Goal: Information Seeking & Learning: Understand process/instructions

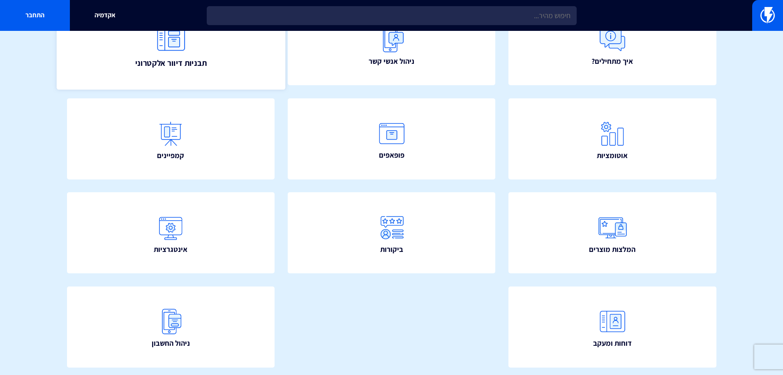
scroll to position [123, 0]
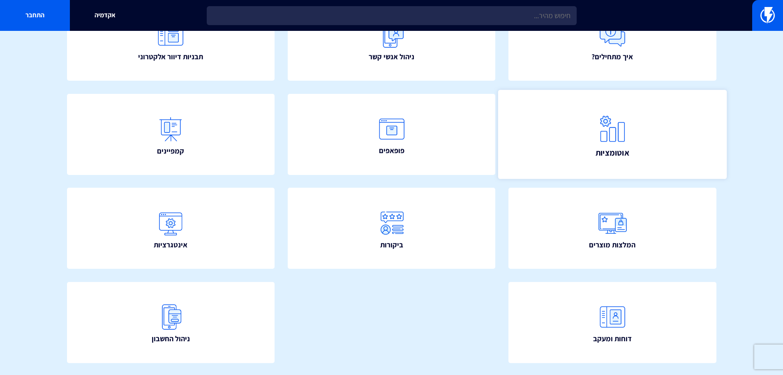
click at [588, 118] on link "אוטומציות" at bounding box center [612, 134] width 229 height 89
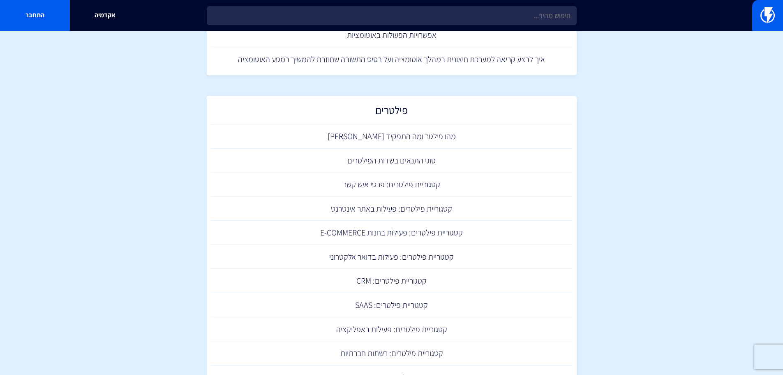
scroll to position [452, 0]
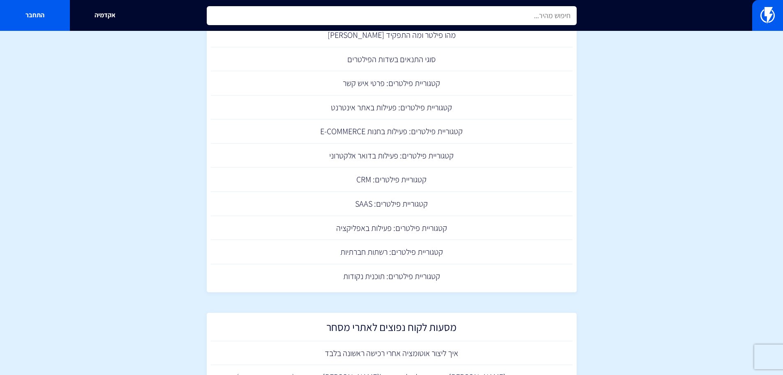
click at [462, 20] on input "text" at bounding box center [392, 15] width 370 height 19
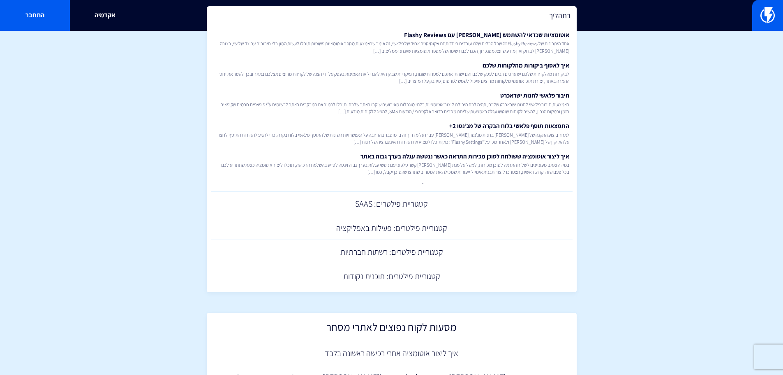
type input "בתהליך"
click at [648, 76] on section "מרכז תמיכה אוטומציות יצירה וניהול אוטומציה אוטומציות – סקירה כללית יצירה וניהול…" at bounding box center [391, 251] width 783 height 1345
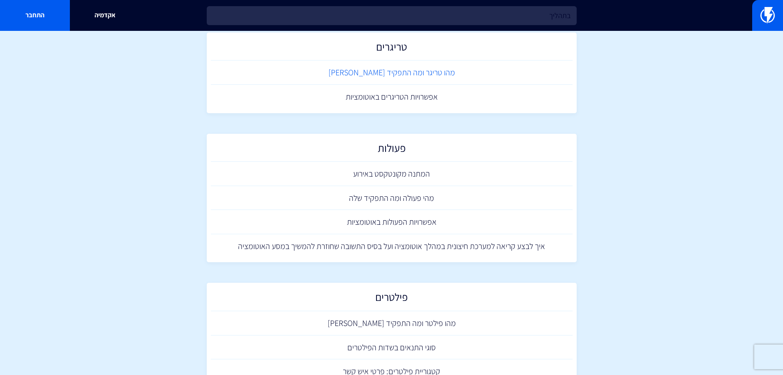
scroll to position [0, 0]
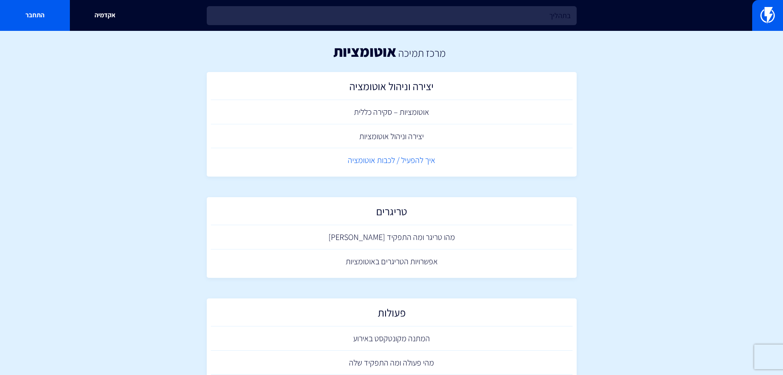
click at [394, 161] on link "איך להפעיל / לכבות אוטומציה" at bounding box center [392, 160] width 362 height 24
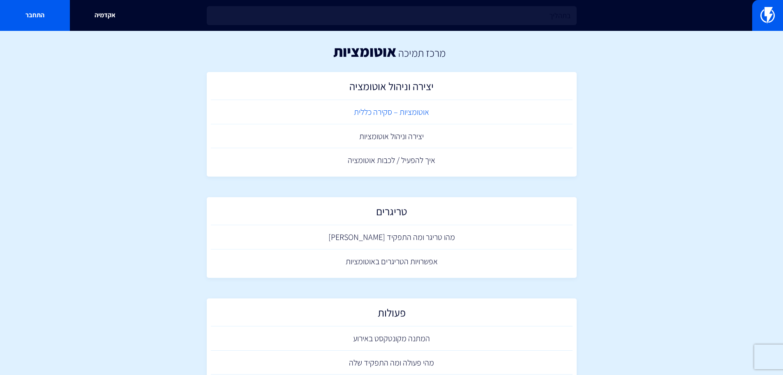
click at [338, 111] on link "אוטומציות – סקירה כללית" at bounding box center [392, 112] width 362 height 24
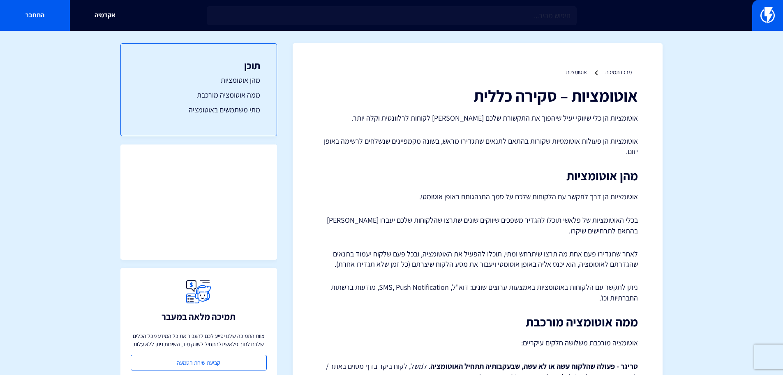
click at [432, 204] on div "אוטומציות – סקירה כללית אוטומציות הן כלי שיווקי יעיל שיהפוך את התקשורת שלכם [PE…" at bounding box center [477, 363] width 321 height 555
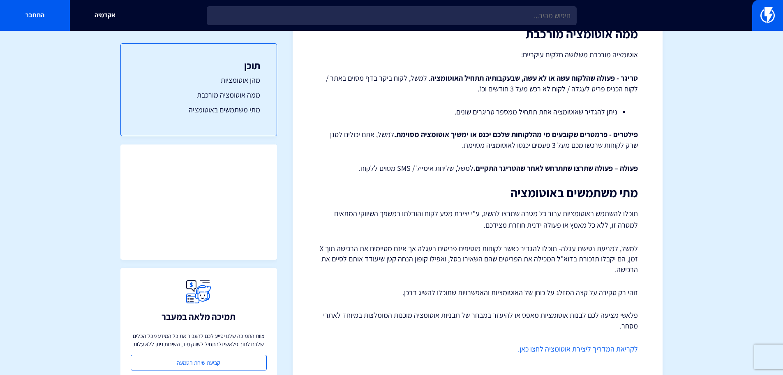
scroll to position [316, 0]
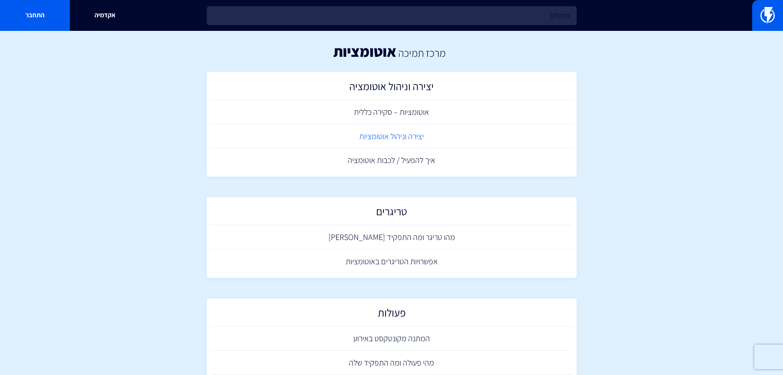
click at [373, 137] on link "יצירה וניהול אוטומציות" at bounding box center [392, 136] width 362 height 24
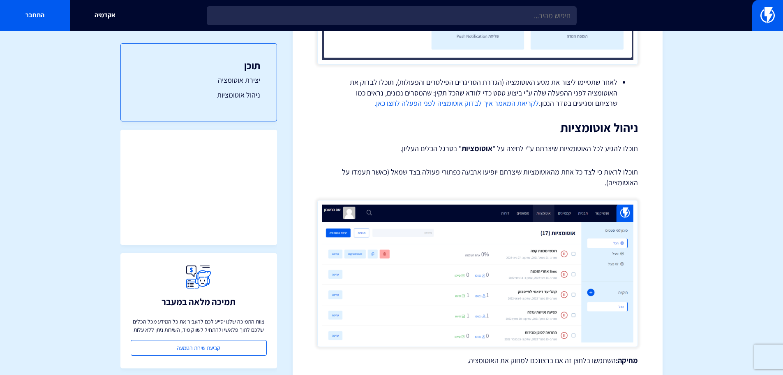
scroll to position [2426, 0]
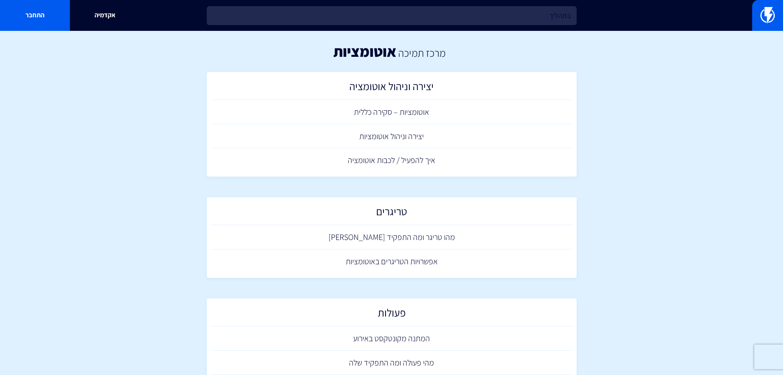
scroll to position [82, 0]
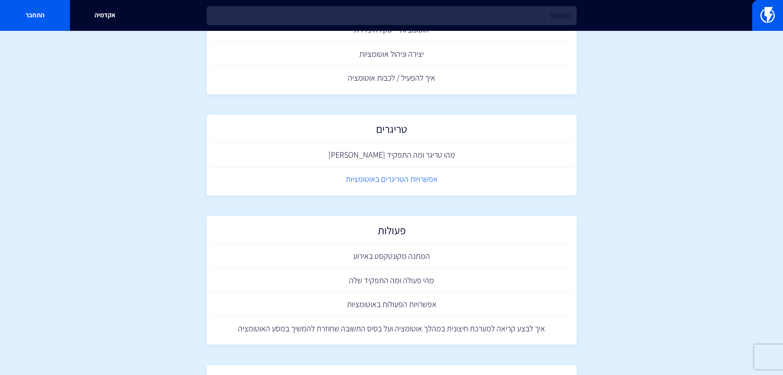
click at [349, 181] on link "אפשרויות הטריגרים באוטומציות" at bounding box center [392, 179] width 362 height 24
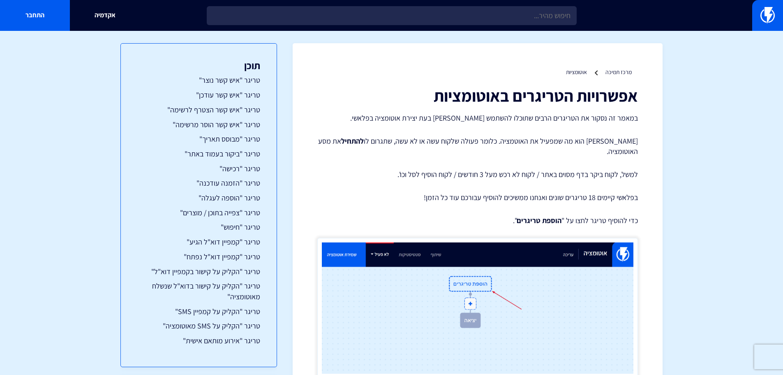
click at [628, 70] on link "מרכז תמיכה" at bounding box center [619, 71] width 26 height 7
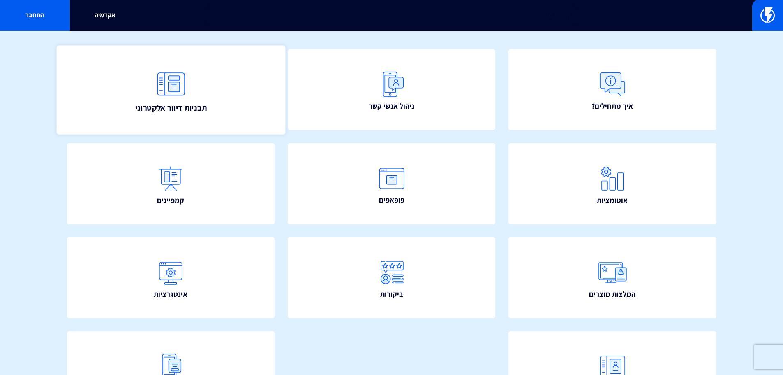
scroll to position [82, 0]
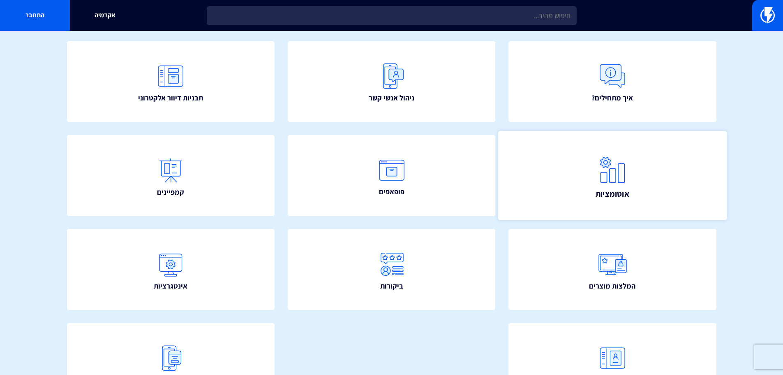
click at [561, 163] on link "אוטומציות" at bounding box center [612, 175] width 229 height 89
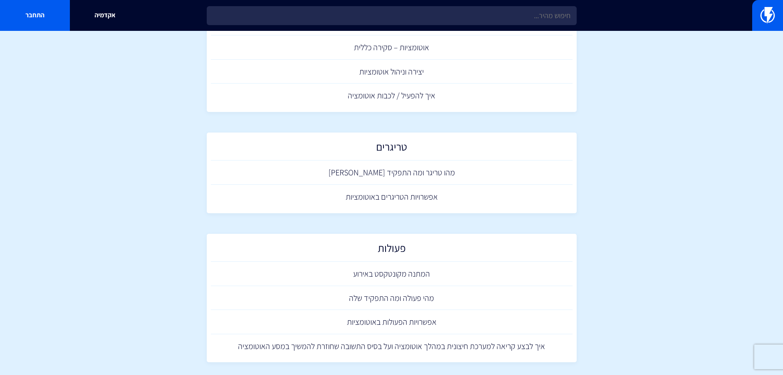
scroll to position [164, 0]
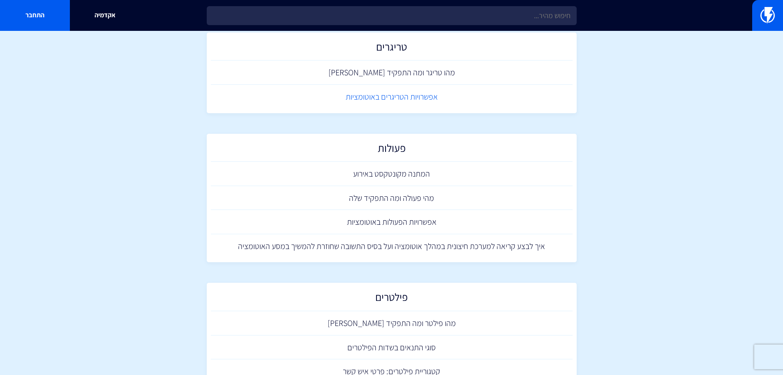
click at [342, 102] on link "אפשרויות הטריגרים באוטומציות" at bounding box center [392, 97] width 362 height 24
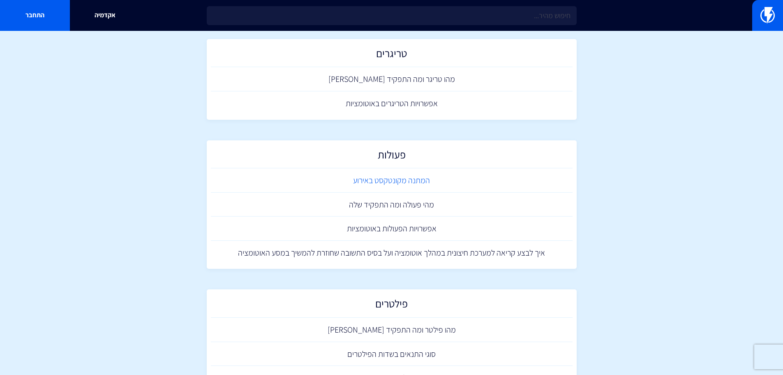
scroll to position [158, 0]
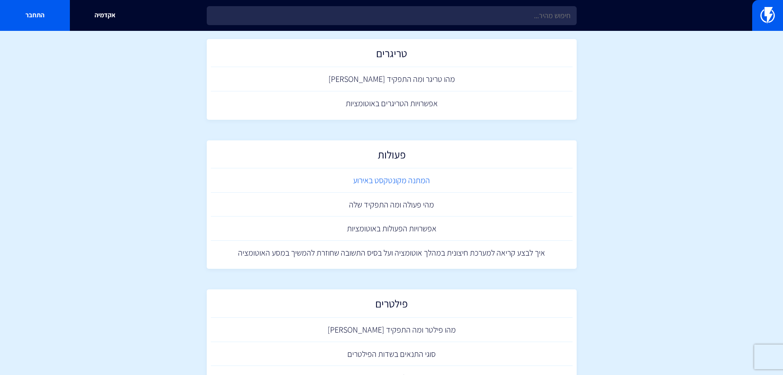
click at [393, 183] on link "המתנה מקונטקסט באירוע" at bounding box center [392, 180] width 362 height 24
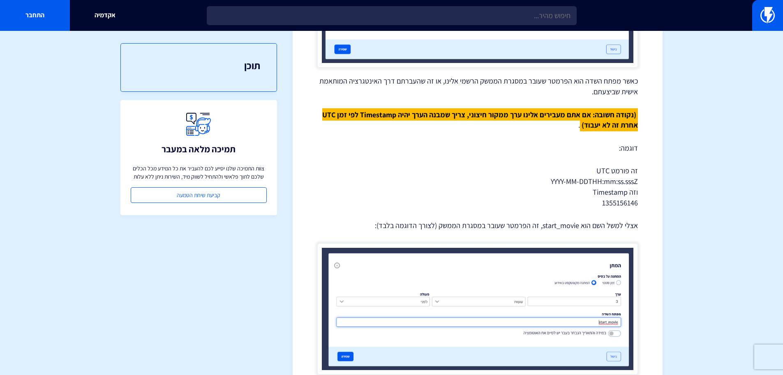
scroll to position [1215, 0]
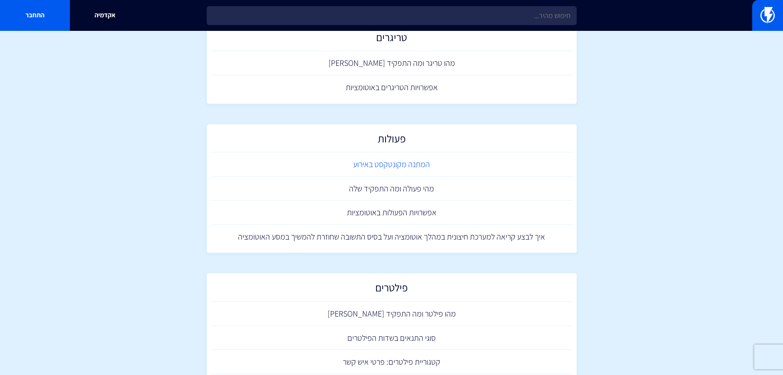
scroll to position [192, 0]
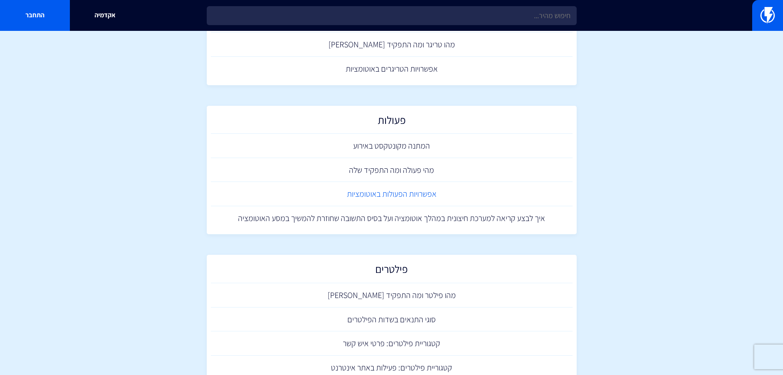
drag, startPoint x: 404, startPoint y: 192, endPoint x: 398, endPoint y: 192, distance: 6.2
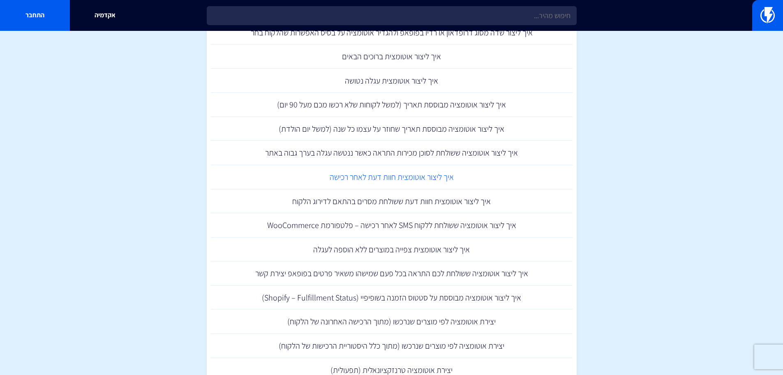
scroll to position [878, 0]
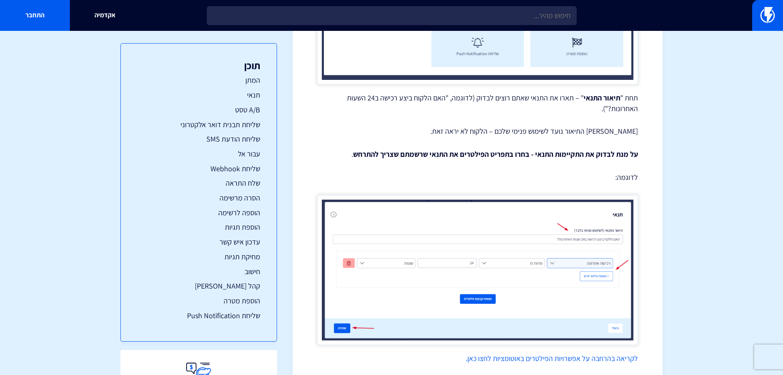
scroll to position [1562, 0]
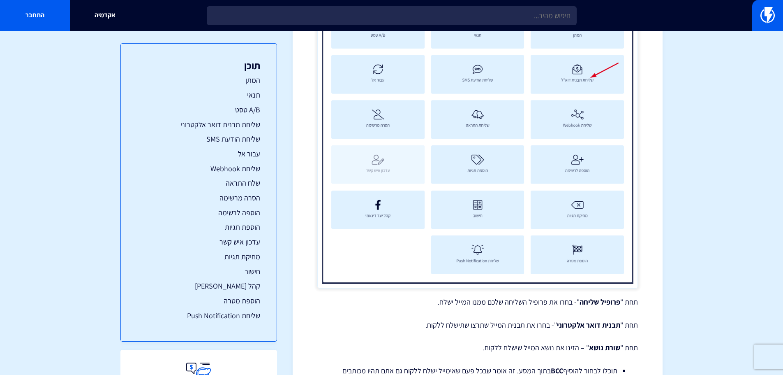
scroll to position [2960, 0]
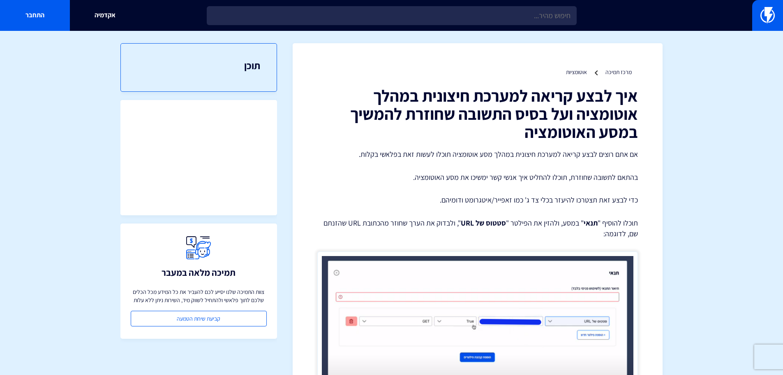
scroll to position [121, 0]
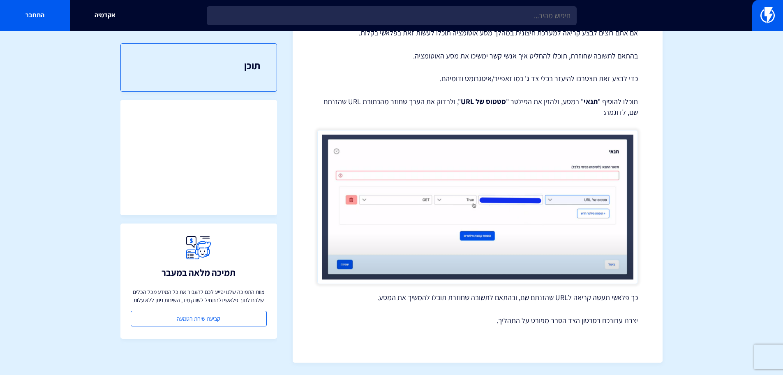
click at [679, 194] on section "מרכז תמיכה אוטומציות איך לבצע קריאה למערכת חיצונית במהלך אוטומציה ועל בסיס התשו…" at bounding box center [391, 142] width 783 height 465
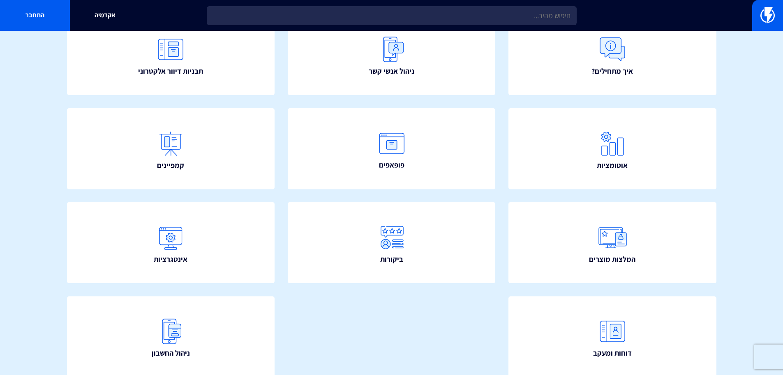
scroll to position [149, 0]
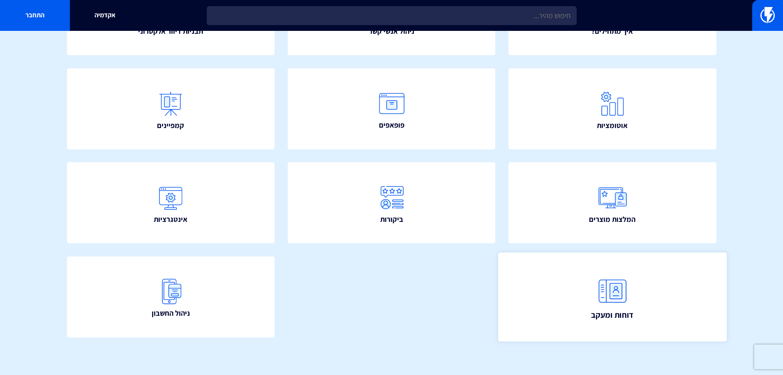
click at [648, 292] on link "דוחות ומעקב" at bounding box center [612, 296] width 229 height 89
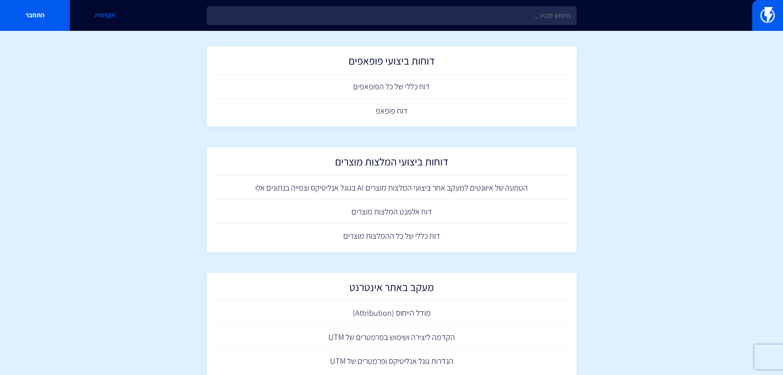
scroll to position [460, 0]
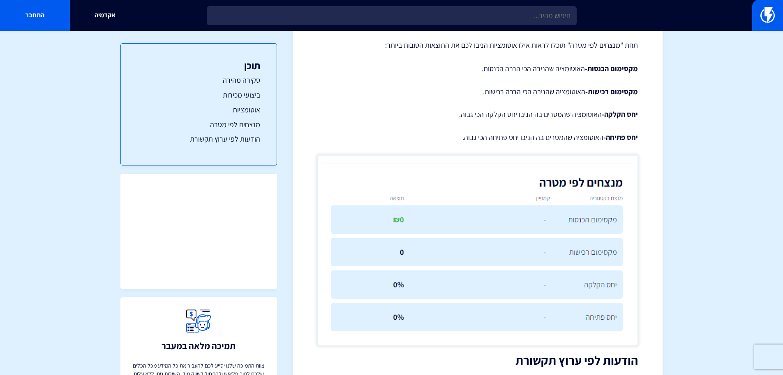
scroll to position [1075, 0]
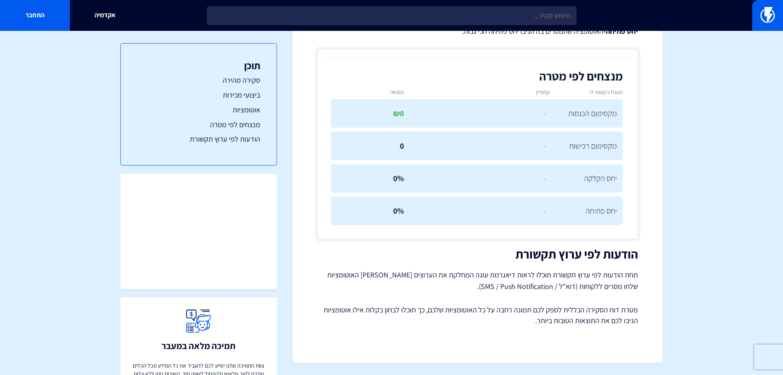
drag, startPoint x: 691, startPoint y: 278, endPoint x: 692, endPoint y: 273, distance: 5.5
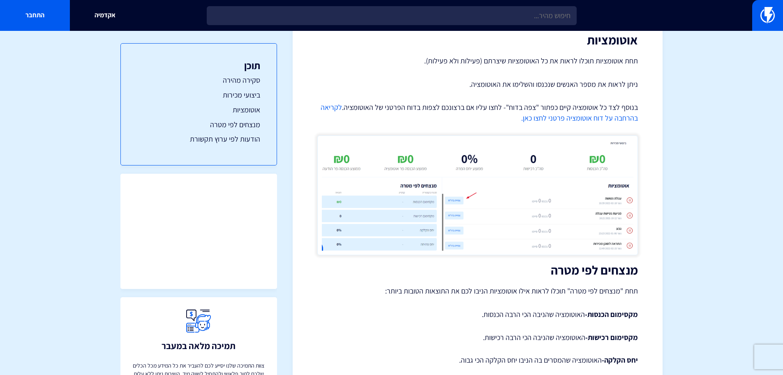
scroll to position [896, 0]
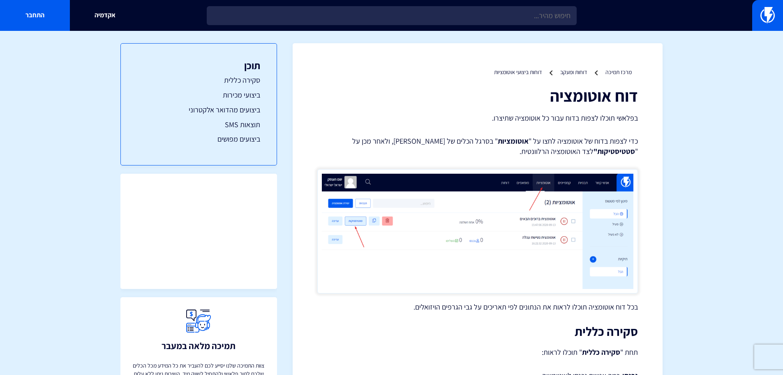
scroll to position [257, 0]
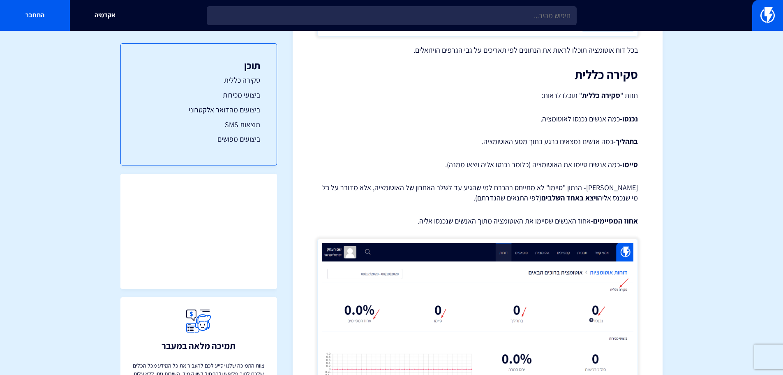
click at [568, 163] on p "סיימו- כמה אנשים סיימו את האוטומציה (כלומר נכנסו אליה ויצאו ממנה)." at bounding box center [477, 164] width 321 height 11
click at [516, 139] on p "בתהליך- כמה אנשים נמצאים כרגע בתוך מסע האוטומציה." at bounding box center [477, 141] width 321 height 11
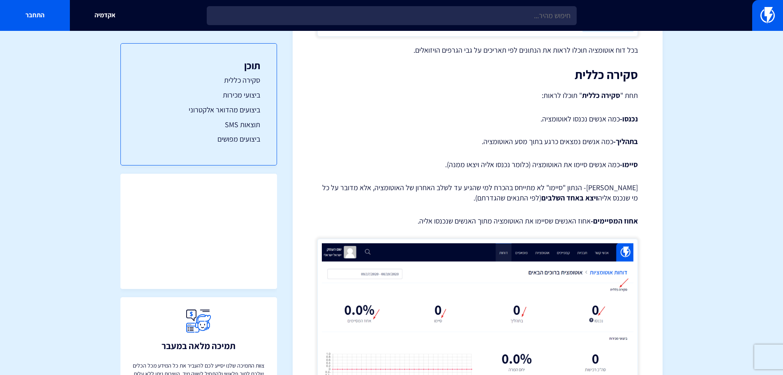
drag, startPoint x: 485, startPoint y: 142, endPoint x: 611, endPoint y: 139, distance: 126.3
click at [611, 139] on p "בתהליך- כמה אנשים נמצאים כרגע בתוך מסע האוטומציה." at bounding box center [477, 141] width 321 height 11
copy p "כמה אנשים נמצאים כרגע בתוך מסע האוטומציה"
drag, startPoint x: 618, startPoint y: 164, endPoint x: 444, endPoint y: 166, distance: 174.3
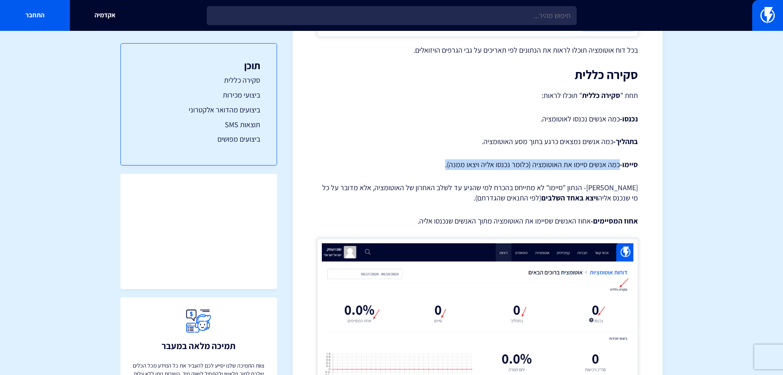
click at [444, 166] on p "סיימו- כמה אנשים סיימו את האוטומציה (כלומר נכנסו אליה ויצאו ממנה)." at bounding box center [477, 164] width 321 height 11
copy p "כמה אנשים סיימו את האוטומציה (כלומר נכנסו אליה ויצאו ממנה)."
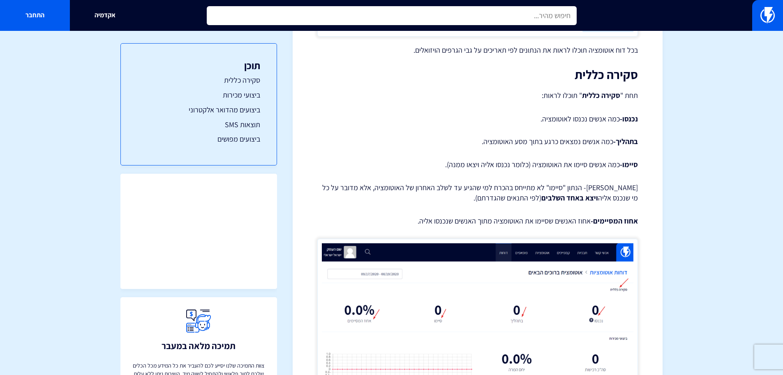
click at [463, 12] on input "text" at bounding box center [392, 15] width 370 height 19
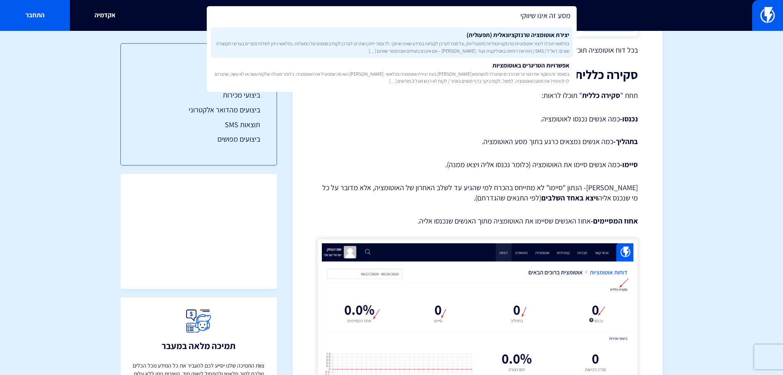
type input "מסע זה אינו שיווקי"
click at [491, 33] on link "יצירת אוטומציה טרנזקציונאלית (תפעולית) בפלאשי תוכלו ליצור אוטומציות טרנזקציונאל…" at bounding box center [392, 42] width 362 height 30
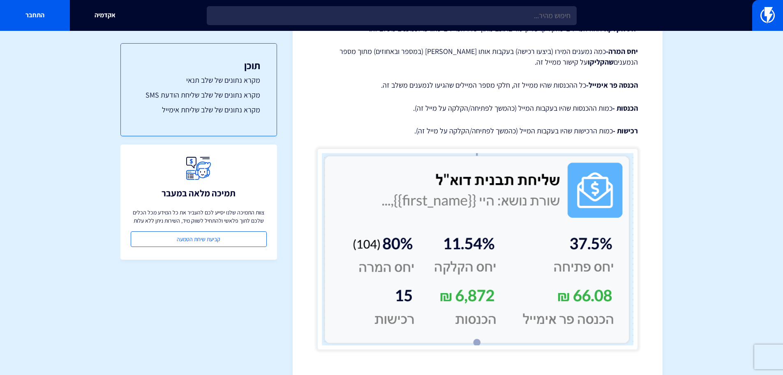
scroll to position [1432, 0]
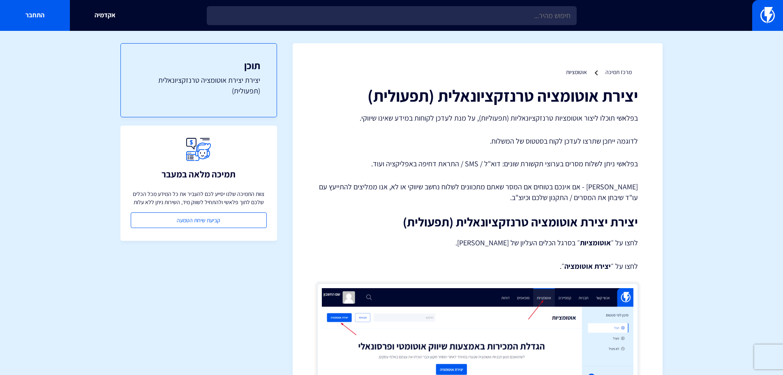
click at [451, 200] on p "[PERSON_NAME] - אם אינכם בטוחים אם המסר שאתם מתכוונים לשלוח נחשב שיווקי או לא, …" at bounding box center [477, 191] width 321 height 21
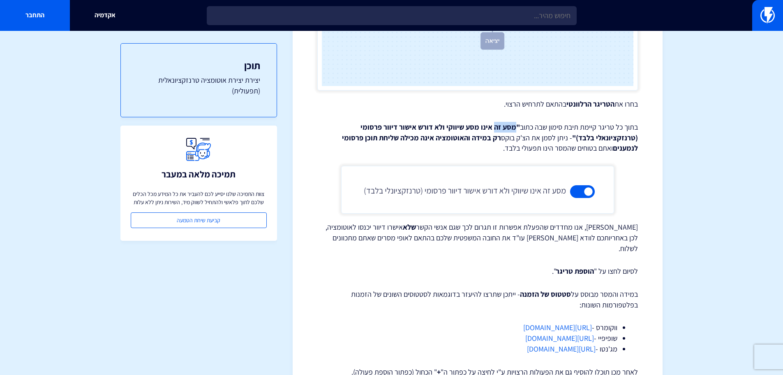
scroll to position [790, 0]
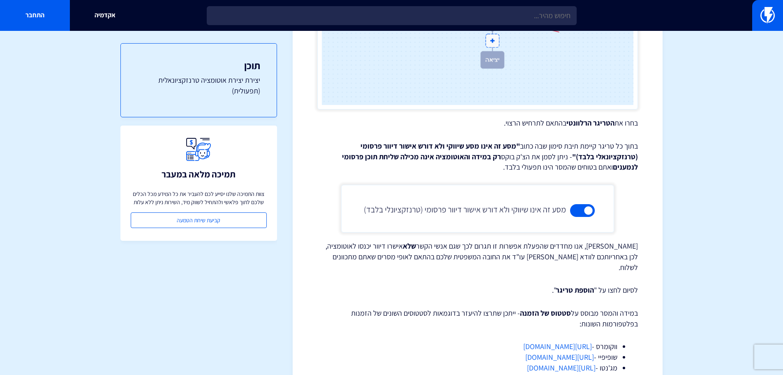
click at [635, 151] on strong ""מסע זה אינו מסע שיווקי ולא דורש אישור דיוור פרסומי (טרנזקציונאלי בלבד)"" at bounding box center [500, 151] width 278 height 20
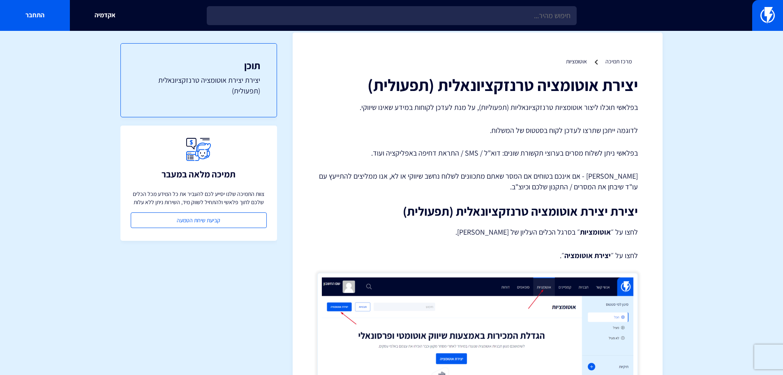
scroll to position [0, 0]
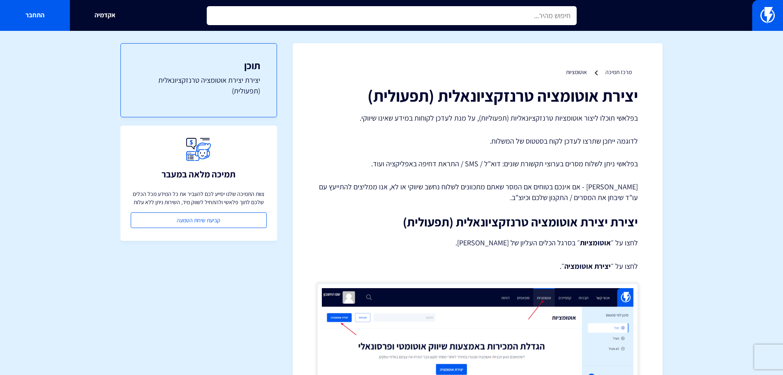
click at [466, 12] on input "text" at bounding box center [392, 15] width 370 height 19
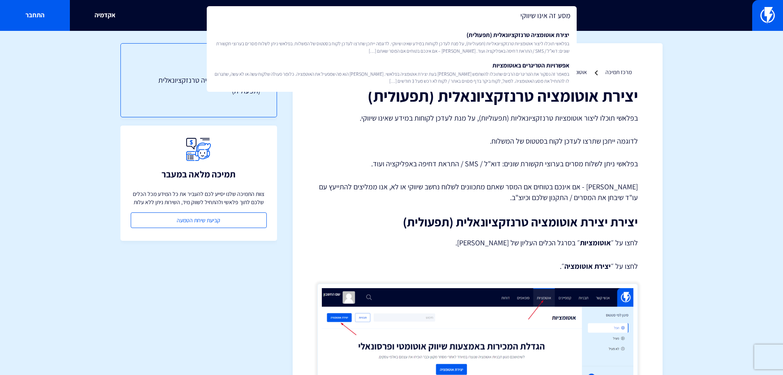
type input "מסע זה אינו שיווקי"
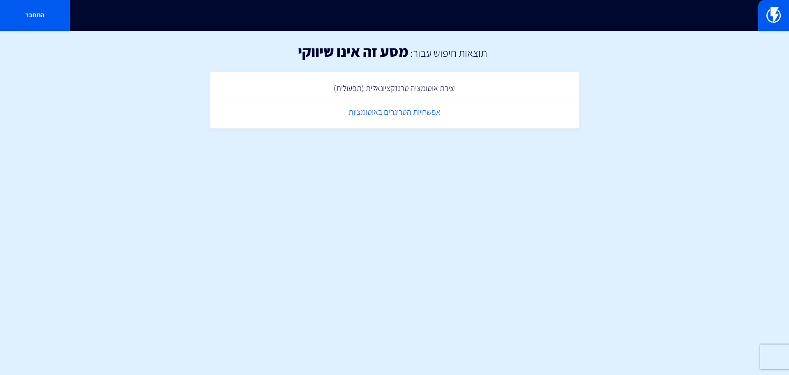
drag, startPoint x: 412, startPoint y: 113, endPoint x: 416, endPoint y: 106, distance: 7.9
drag, startPoint x: 421, startPoint y: 90, endPoint x: 424, endPoint y: 75, distance: 15.6
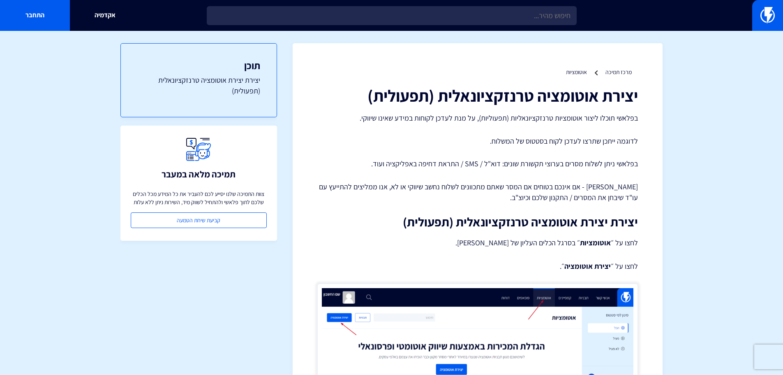
click at [768, 15] on img at bounding box center [768, 15] width 14 height 16
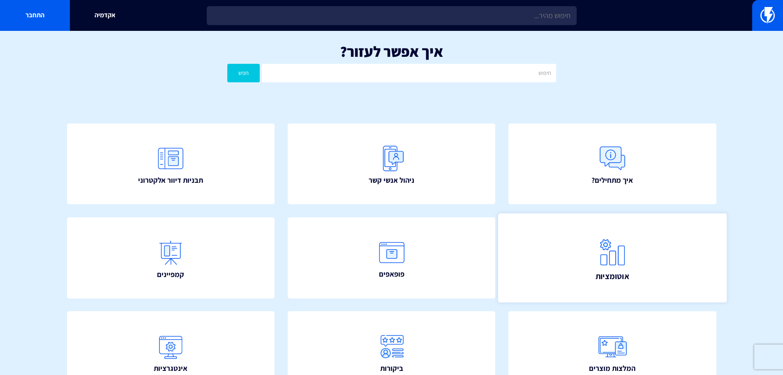
click at [584, 263] on link "אוטומציות" at bounding box center [612, 257] width 229 height 89
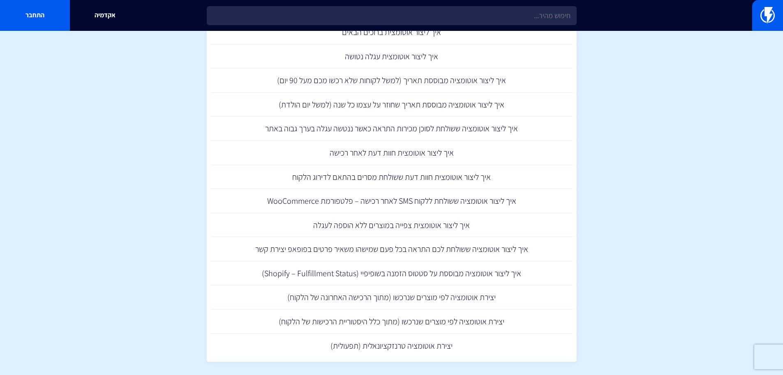
scroll to position [905, 0]
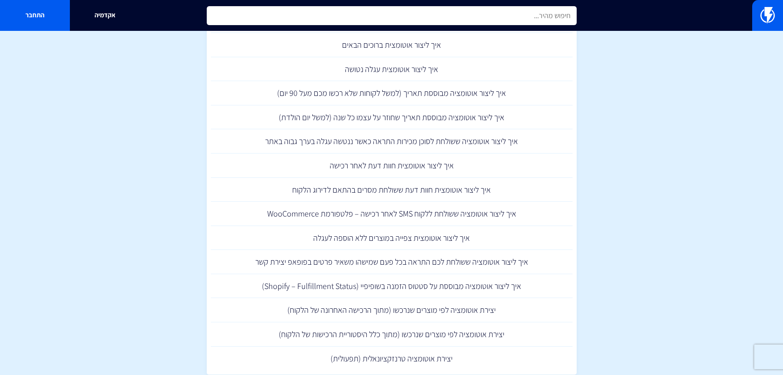
click at [414, 18] on input "text" at bounding box center [392, 15] width 370 height 19
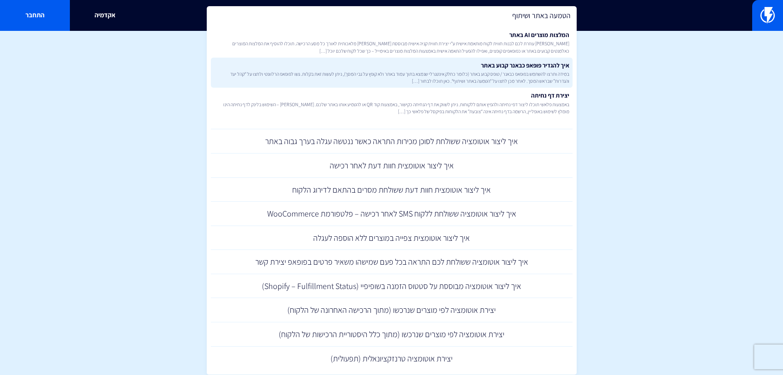
type input "הטמעה באתר ושיתוף"
click at [507, 76] on span "במידה ותרצו להשתמש בפופאפ כבאנר / טופס קבוע באתר (כלומר כחלק אינטגרלי שנמצא בתו…" at bounding box center [391, 77] width 355 height 14
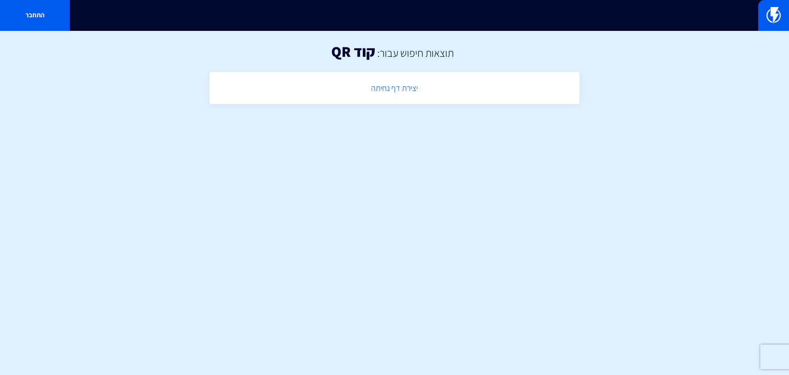
click at [407, 81] on link "יצירת דף נחיתה" at bounding box center [395, 88] width 362 height 24
